Goal: Use online tool/utility: Utilize a website feature to perform a specific function

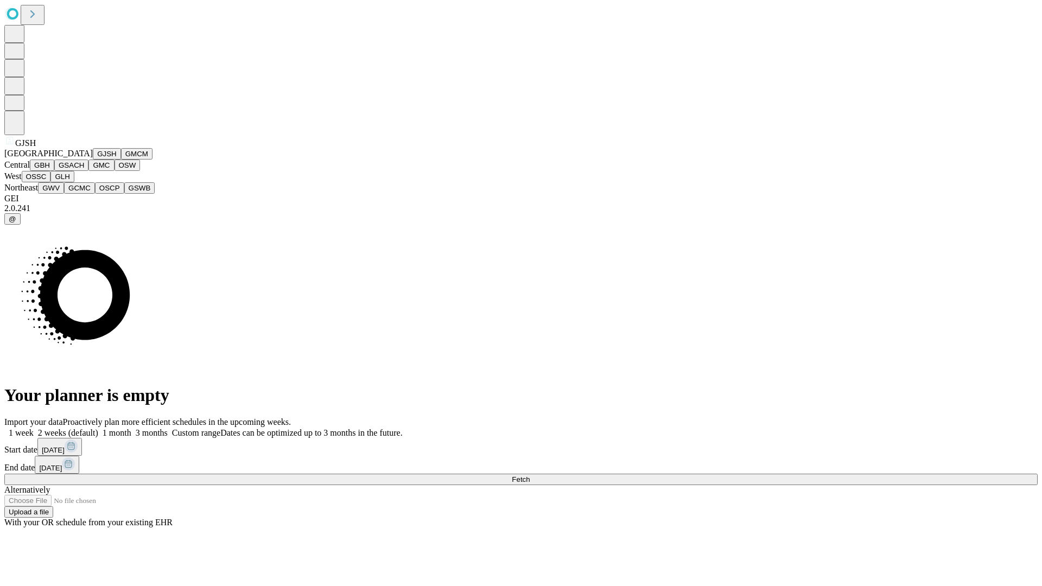
click at [93, 160] on button "GJSH" at bounding box center [107, 153] width 28 height 11
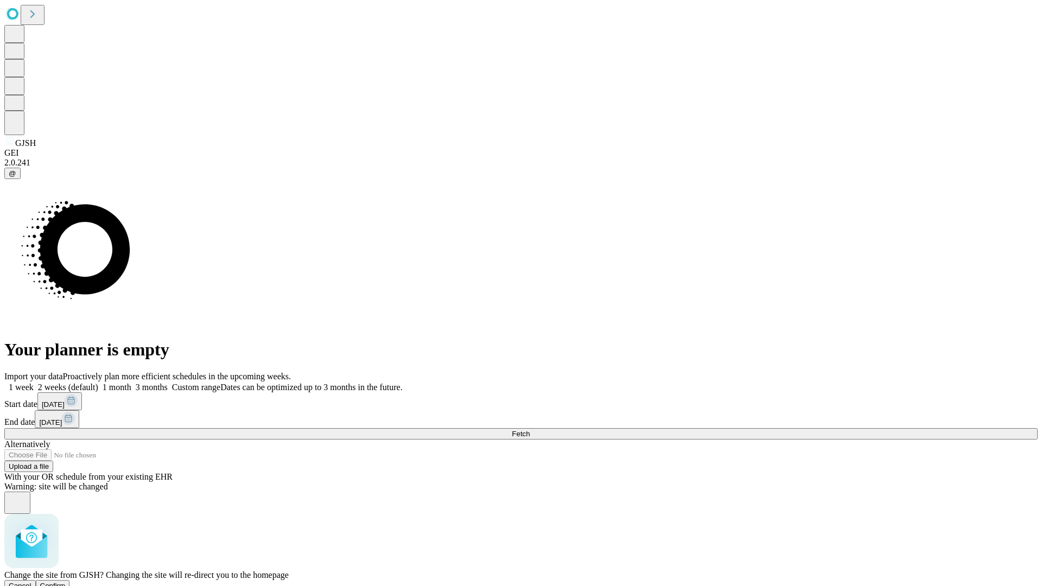
click at [66, 582] on span "Confirm" at bounding box center [53, 586] width 26 height 8
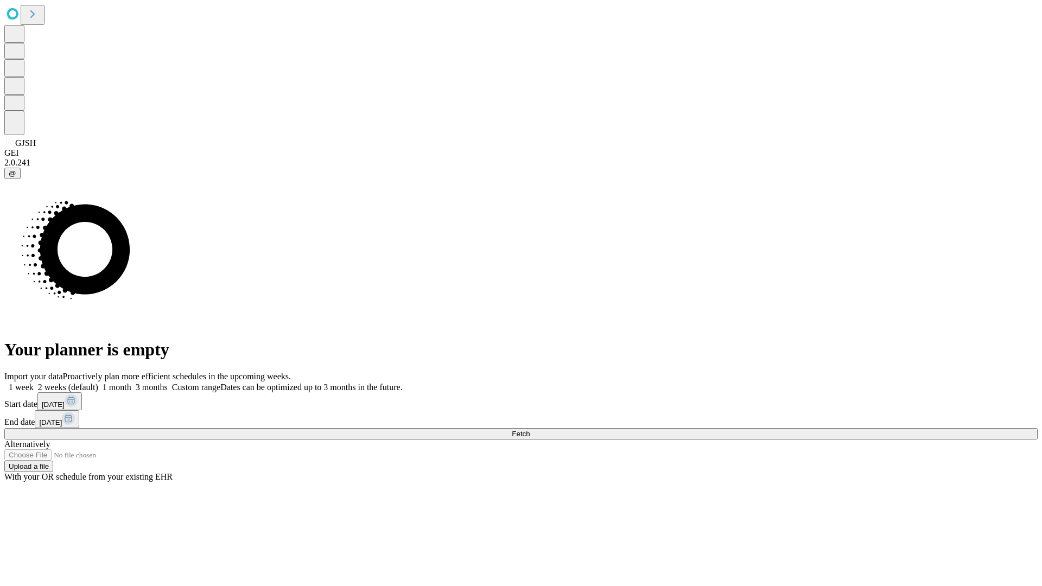
click at [131, 383] on label "1 month" at bounding box center [114, 387] width 33 height 9
click at [530, 430] on span "Fetch" at bounding box center [521, 434] width 18 height 8
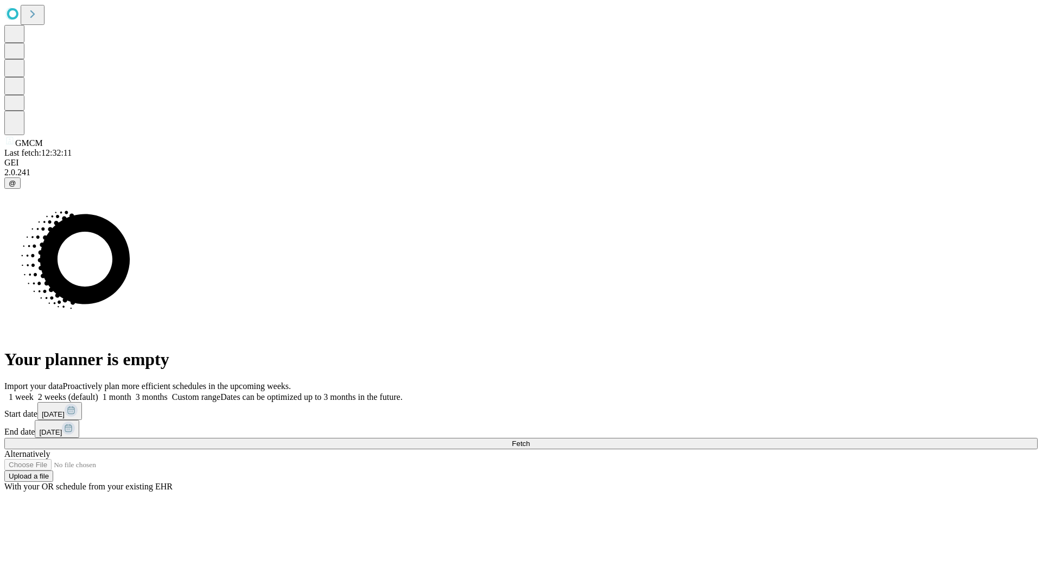
click at [131, 392] on label "1 month" at bounding box center [114, 396] width 33 height 9
click at [530, 440] on span "Fetch" at bounding box center [521, 444] width 18 height 8
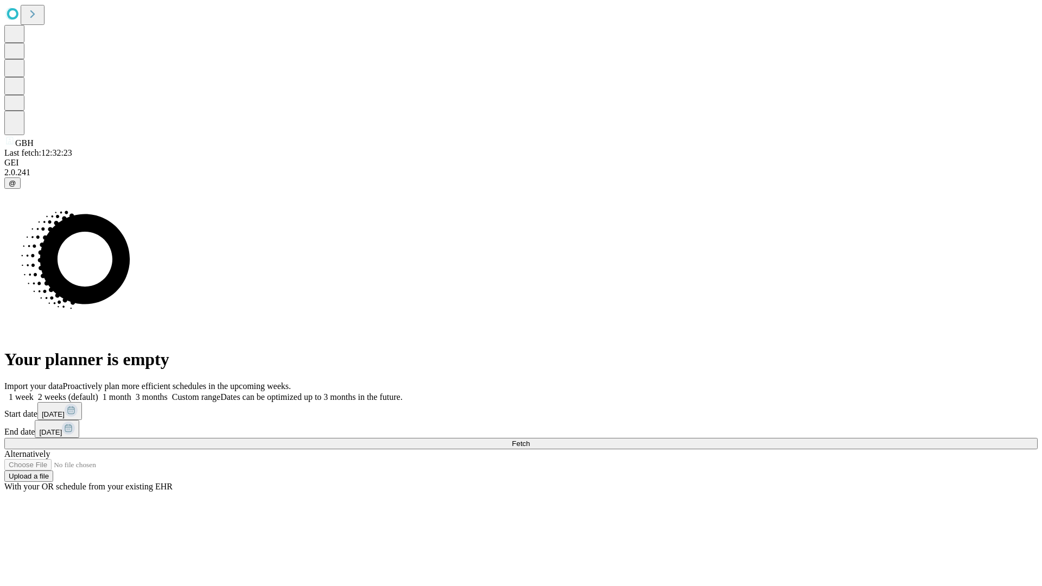
click at [131, 392] on label "1 month" at bounding box center [114, 396] width 33 height 9
click at [530, 440] on span "Fetch" at bounding box center [521, 444] width 18 height 8
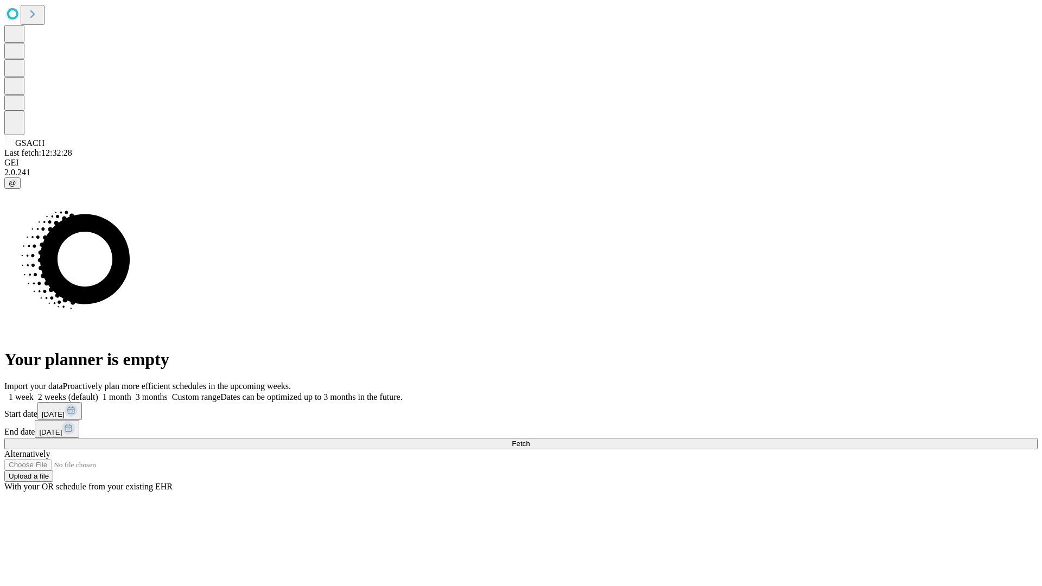
click at [131, 392] on label "1 month" at bounding box center [114, 396] width 33 height 9
click at [530, 440] on span "Fetch" at bounding box center [521, 444] width 18 height 8
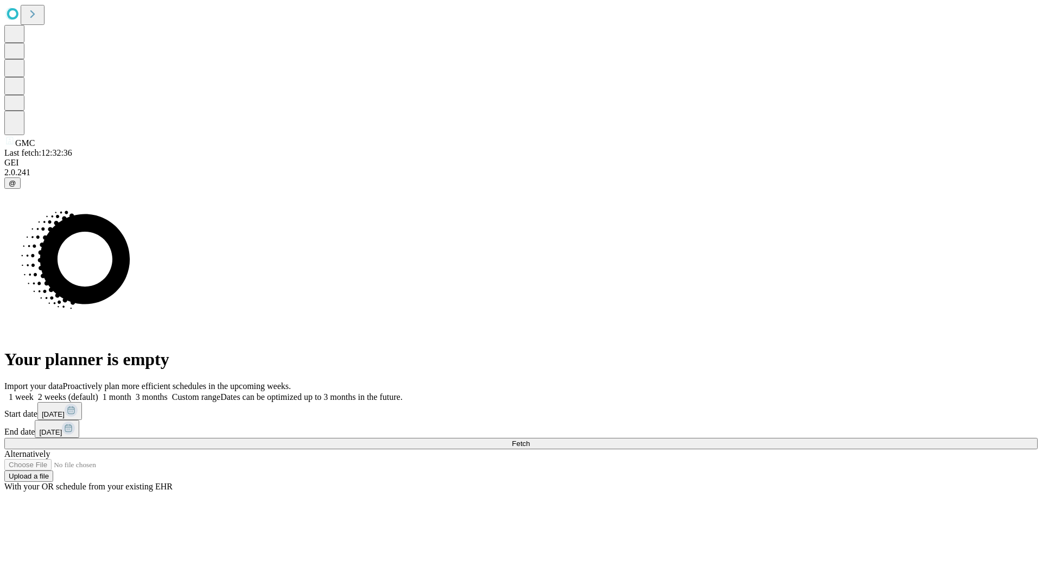
click at [131, 392] on label "1 month" at bounding box center [114, 396] width 33 height 9
click at [530, 440] on span "Fetch" at bounding box center [521, 444] width 18 height 8
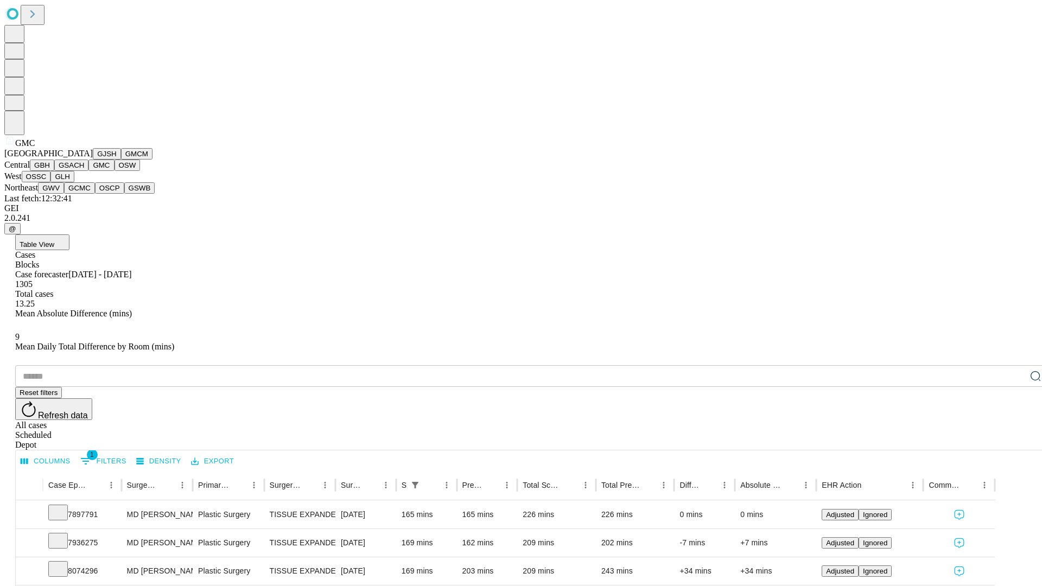
click at [115, 171] on button "OSW" at bounding box center [128, 165] width 26 height 11
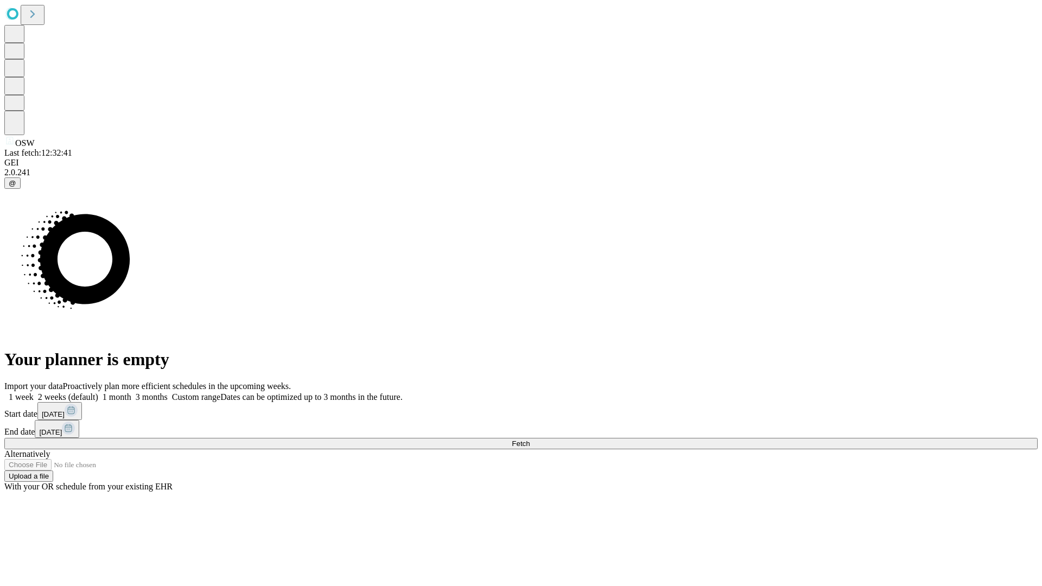
click at [131, 392] on label "1 month" at bounding box center [114, 396] width 33 height 9
click at [530, 440] on span "Fetch" at bounding box center [521, 444] width 18 height 8
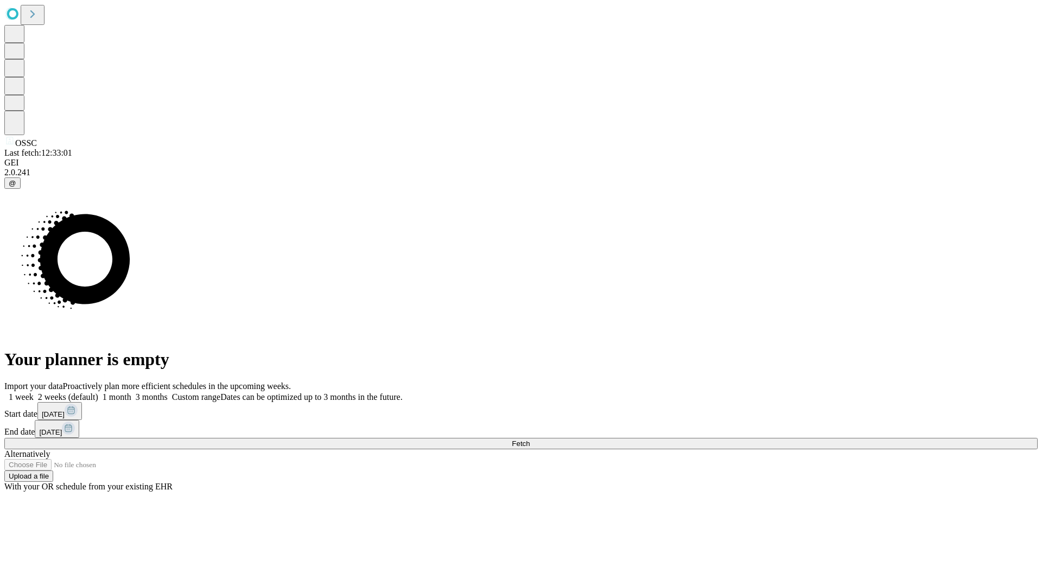
click at [131, 392] on label "1 month" at bounding box center [114, 396] width 33 height 9
click at [530, 440] on span "Fetch" at bounding box center [521, 444] width 18 height 8
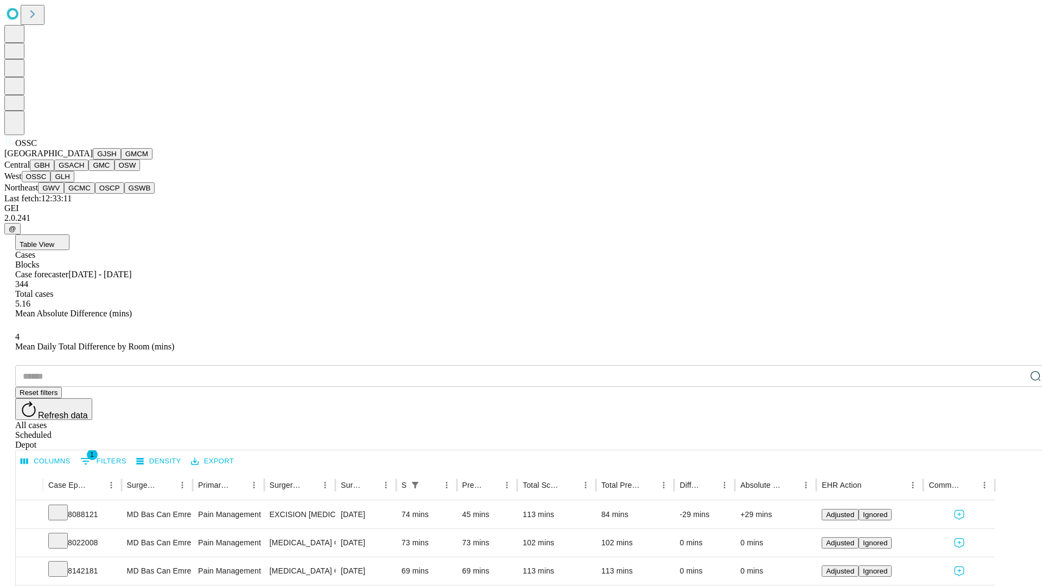
click at [74, 182] on button "GLH" at bounding box center [61, 176] width 23 height 11
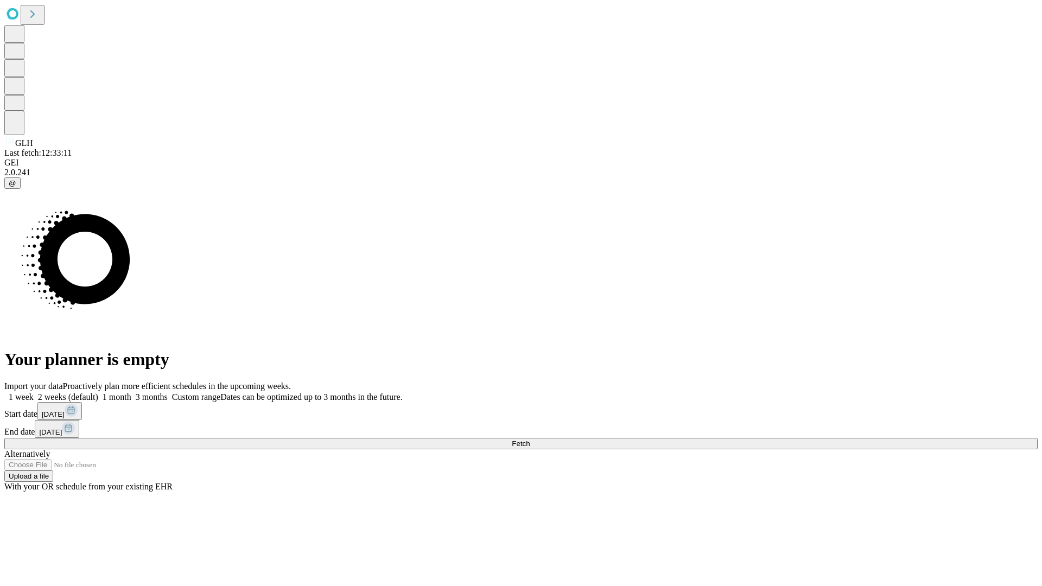
click at [131, 392] on label "1 month" at bounding box center [114, 396] width 33 height 9
click at [530, 440] on span "Fetch" at bounding box center [521, 444] width 18 height 8
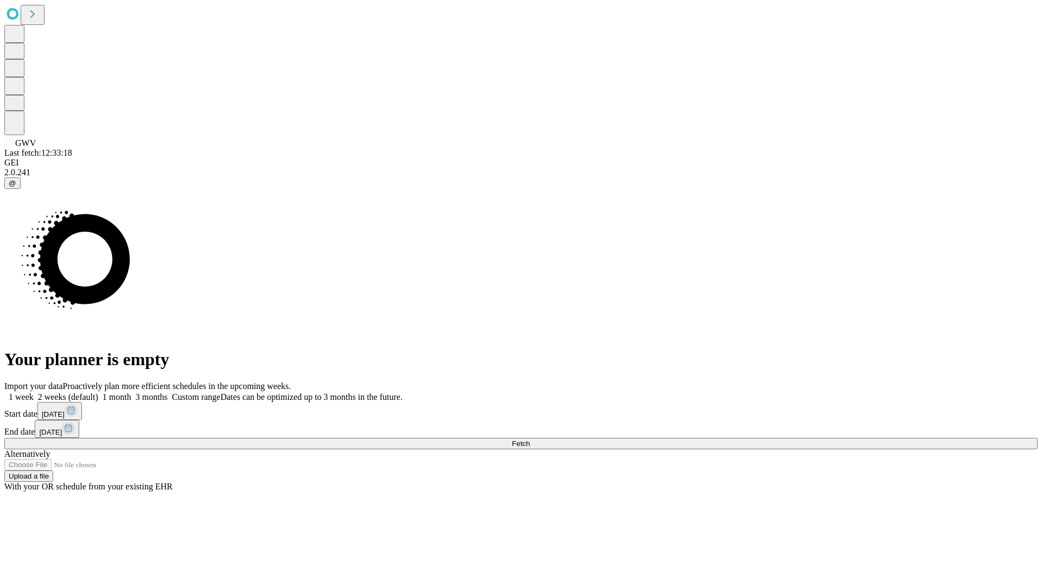
click at [530, 440] on span "Fetch" at bounding box center [521, 444] width 18 height 8
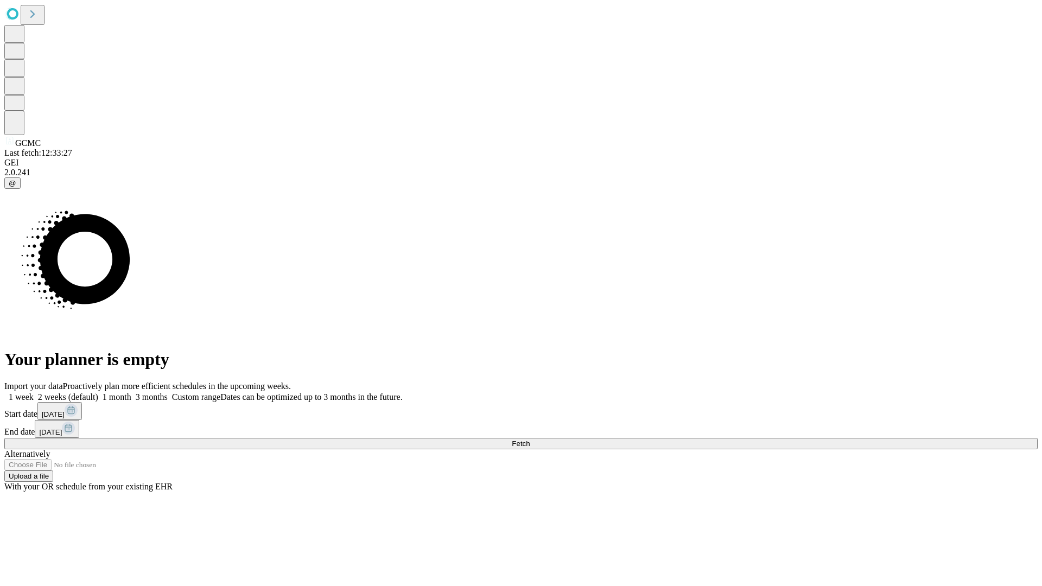
click at [131, 392] on label "1 month" at bounding box center [114, 396] width 33 height 9
click at [530, 440] on span "Fetch" at bounding box center [521, 444] width 18 height 8
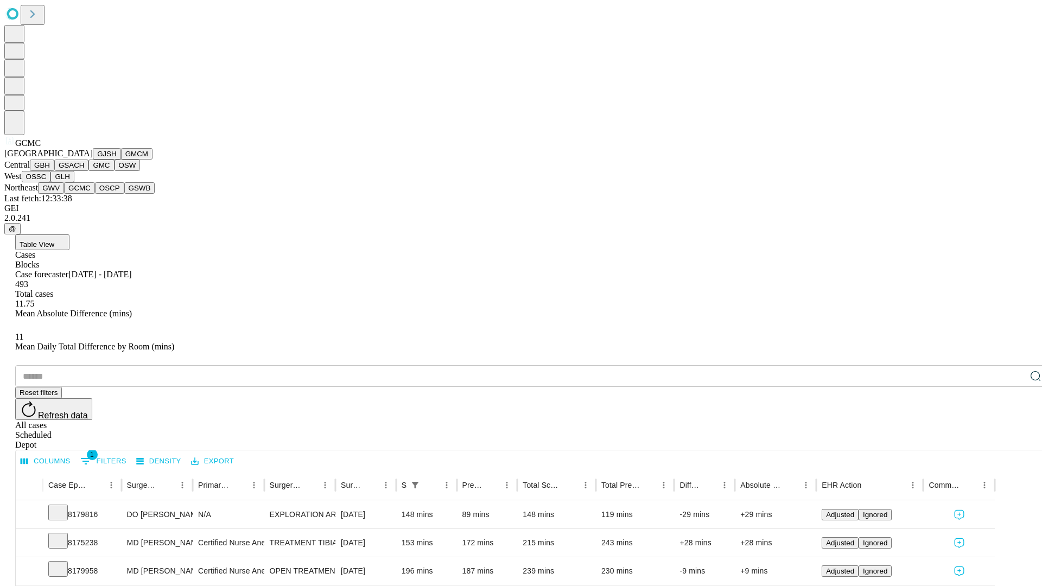
click at [95, 194] on button "OSCP" at bounding box center [109, 187] width 29 height 11
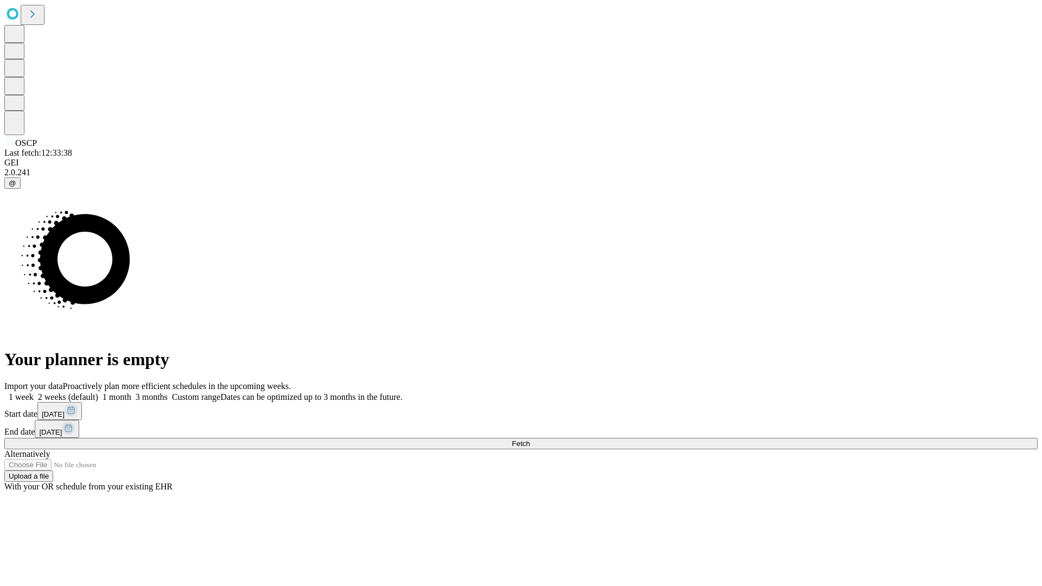
click at [131, 392] on label "1 month" at bounding box center [114, 396] width 33 height 9
click at [530, 440] on span "Fetch" at bounding box center [521, 444] width 18 height 8
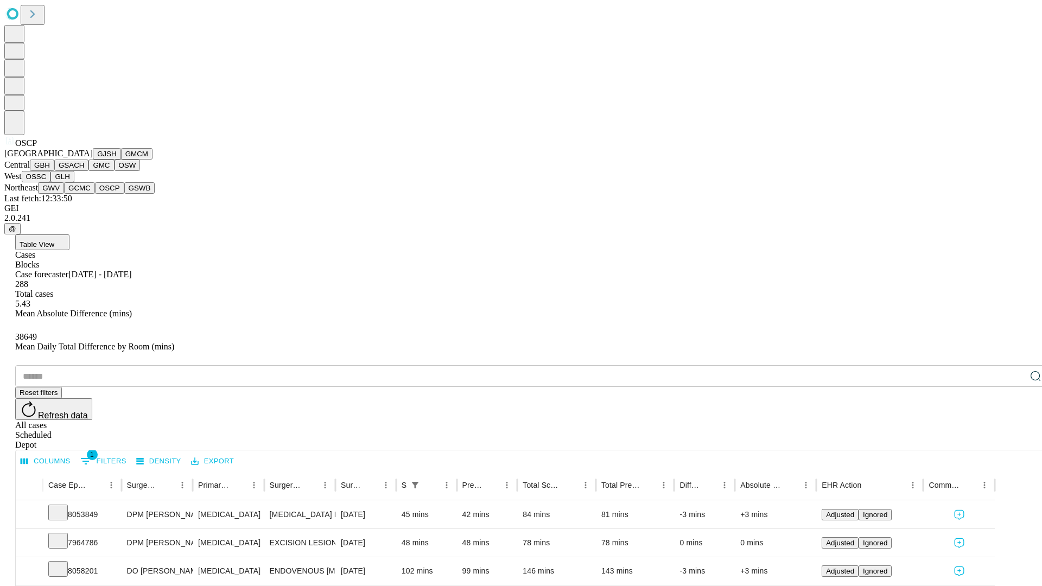
click at [124, 194] on button "GSWB" at bounding box center [139, 187] width 31 height 11
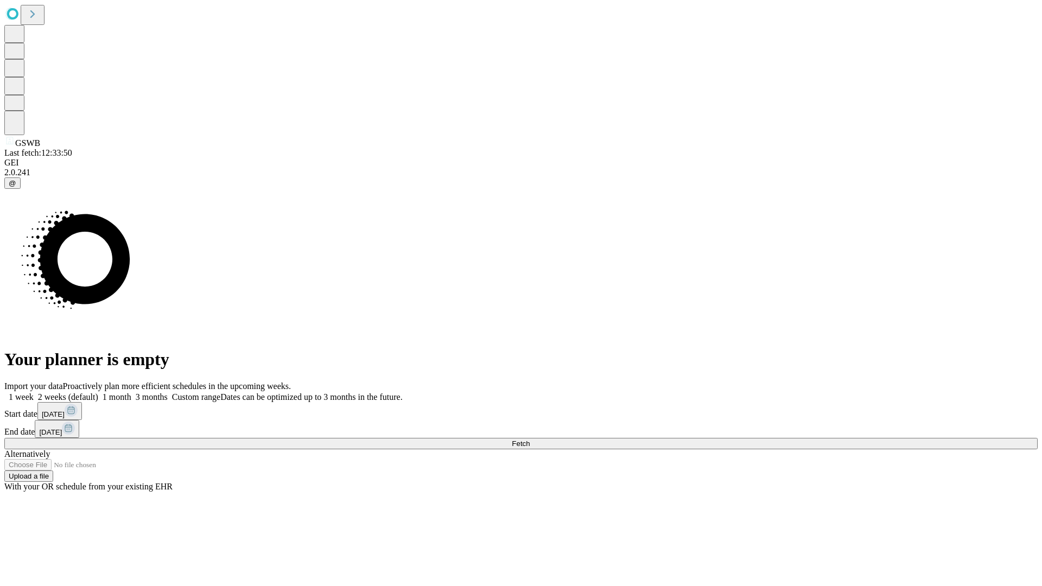
click at [131, 392] on label "1 month" at bounding box center [114, 396] width 33 height 9
click at [530, 440] on span "Fetch" at bounding box center [521, 444] width 18 height 8
